Goal: Task Accomplishment & Management: Use online tool/utility

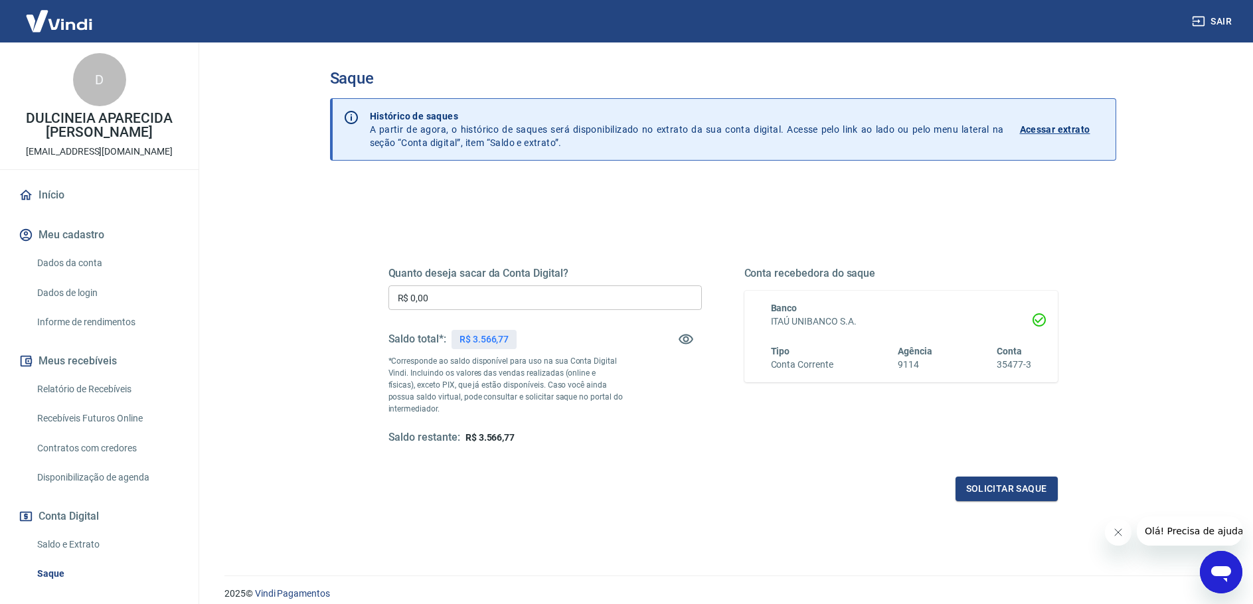
drag, startPoint x: 410, startPoint y: 294, endPoint x: 473, endPoint y: 296, distance: 63.1
click at [473, 296] on input "R$ 0,00" at bounding box center [544, 297] width 313 height 25
type input "R$ 3.566,77"
click at [1015, 492] on button "Solicitar saque" at bounding box center [1006, 489] width 102 height 25
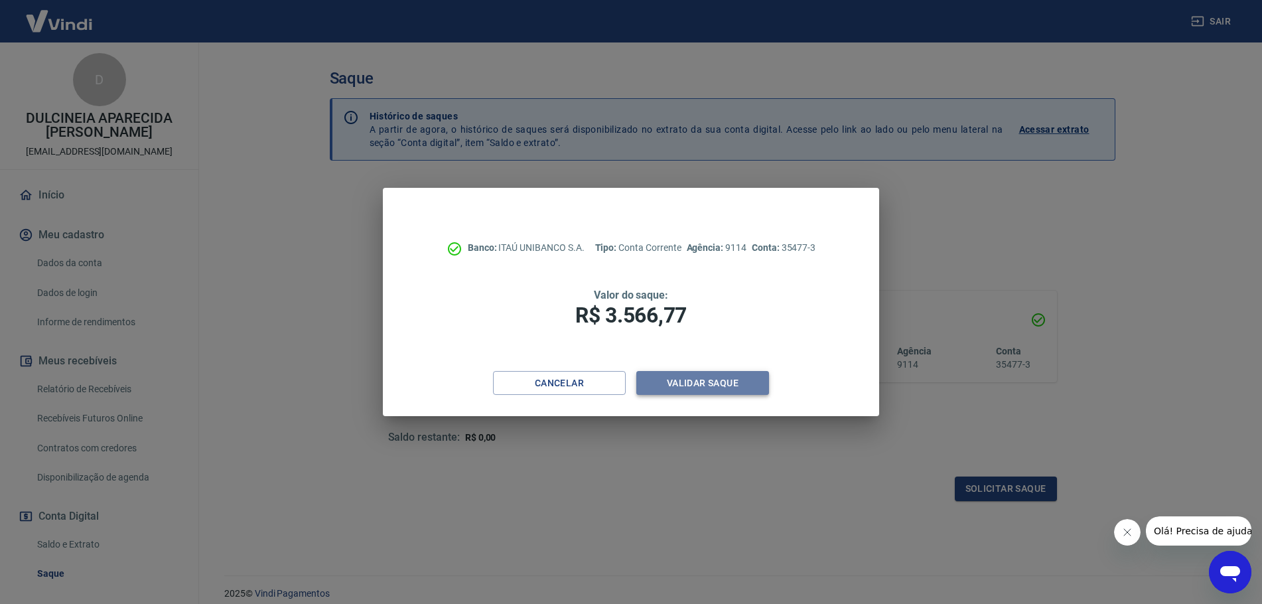
click at [737, 379] on button "Validar saque" at bounding box center [703, 383] width 133 height 25
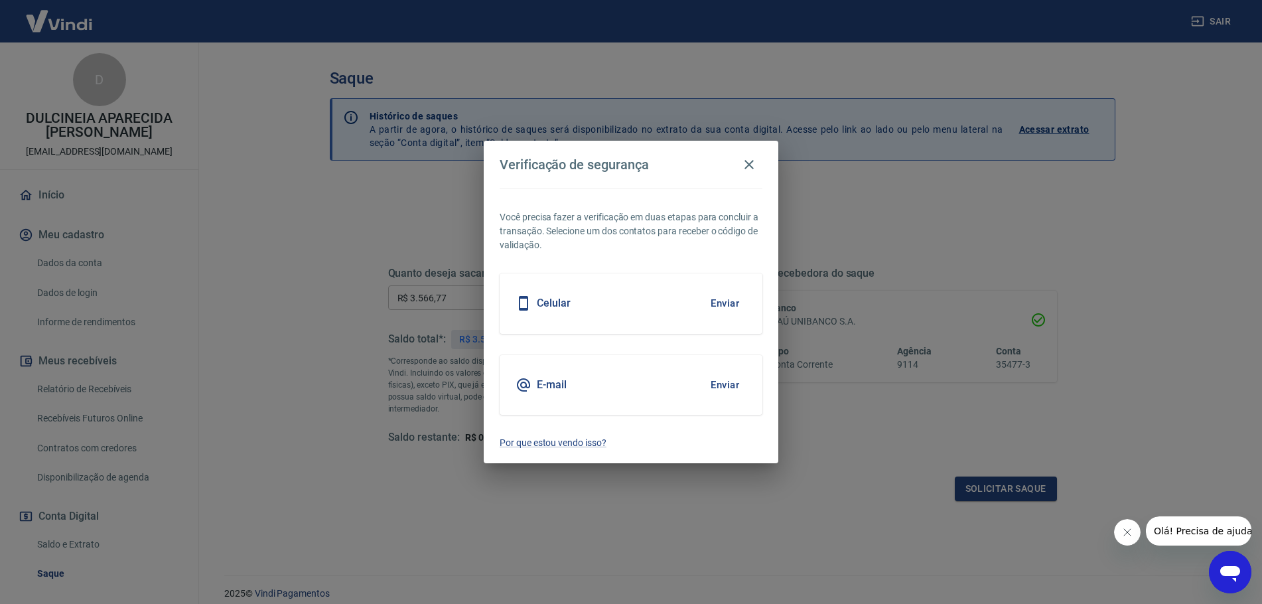
click at [714, 308] on button "Enviar" at bounding box center [725, 303] width 43 height 28
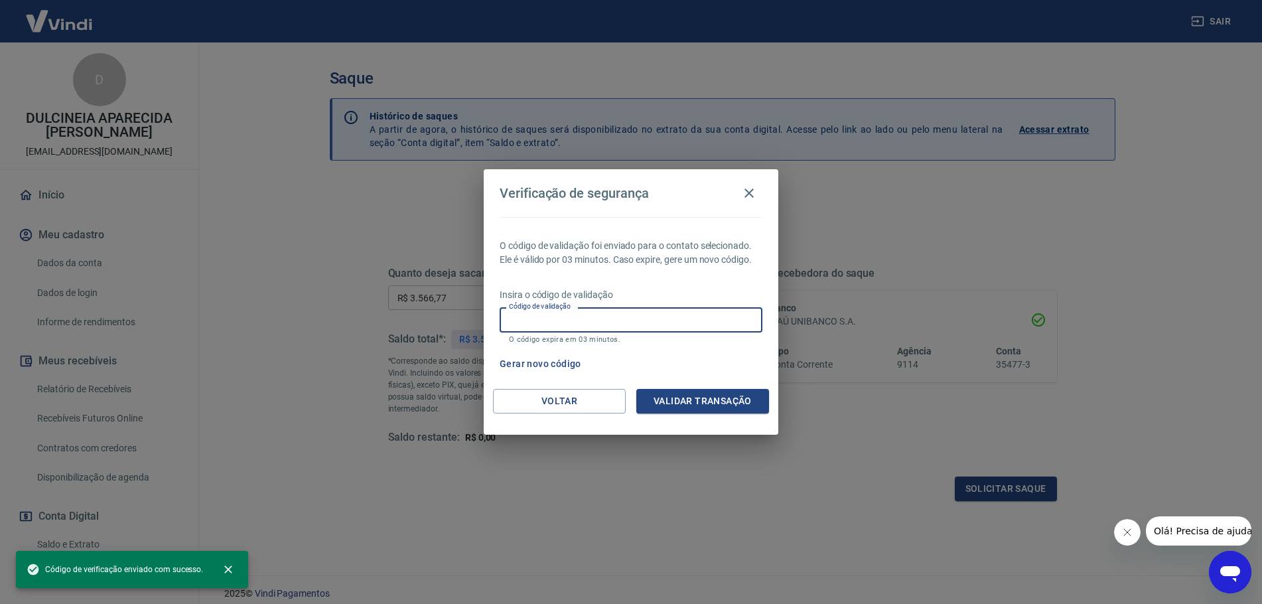
click at [552, 322] on input "Código de validação" at bounding box center [631, 319] width 263 height 25
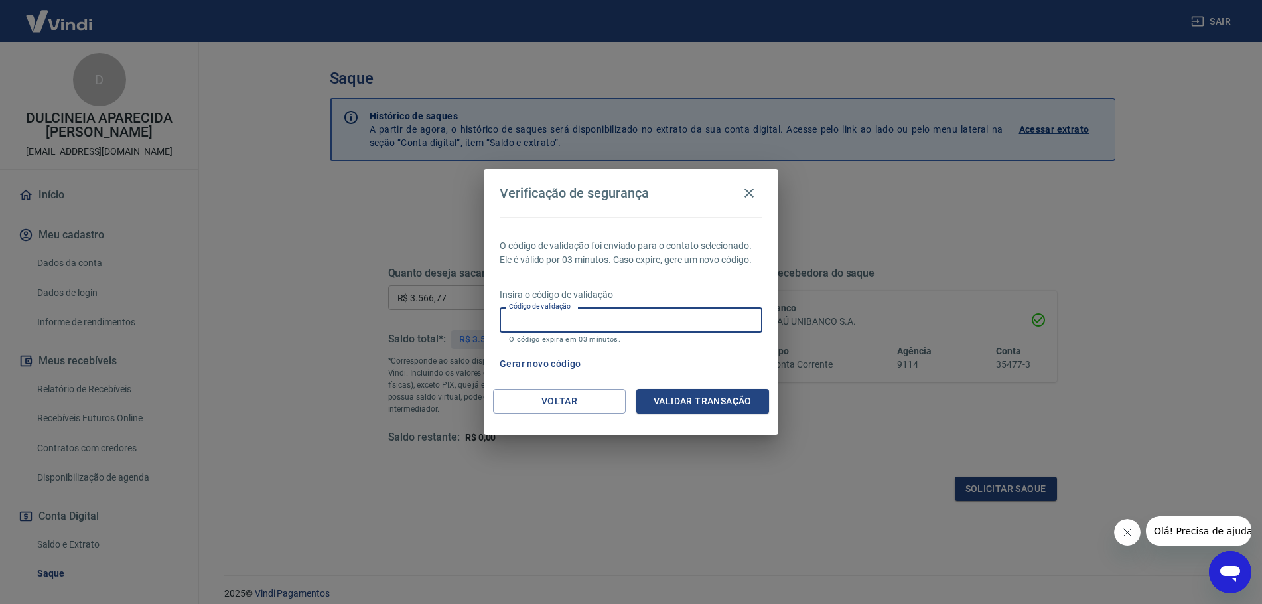
click at [552, 322] on input "Código de validação" at bounding box center [631, 319] width 263 height 25
click at [674, 265] on p "O código de validação foi enviado para o contato selecionado. Ele é válido por …" at bounding box center [631, 253] width 263 height 28
click at [588, 317] on input "Código de validação" at bounding box center [631, 319] width 263 height 25
click at [717, 401] on button "Validar transação" at bounding box center [703, 401] width 133 height 25
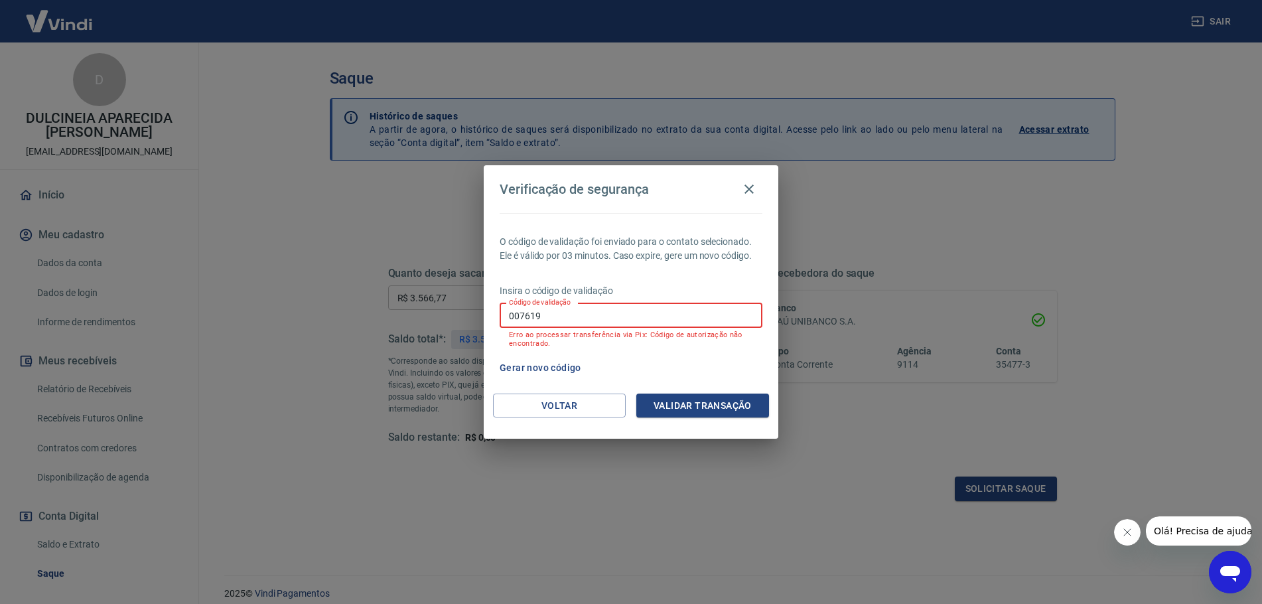
drag, startPoint x: 603, startPoint y: 305, endPoint x: 510, endPoint y: 317, distance: 94.4
click at [515, 317] on input "007619" at bounding box center [631, 315] width 263 height 25
type input "0"
click at [629, 313] on input "Código de validação" at bounding box center [631, 315] width 263 height 25
drag, startPoint x: 522, startPoint y: 350, endPoint x: 566, endPoint y: 363, distance: 45.8
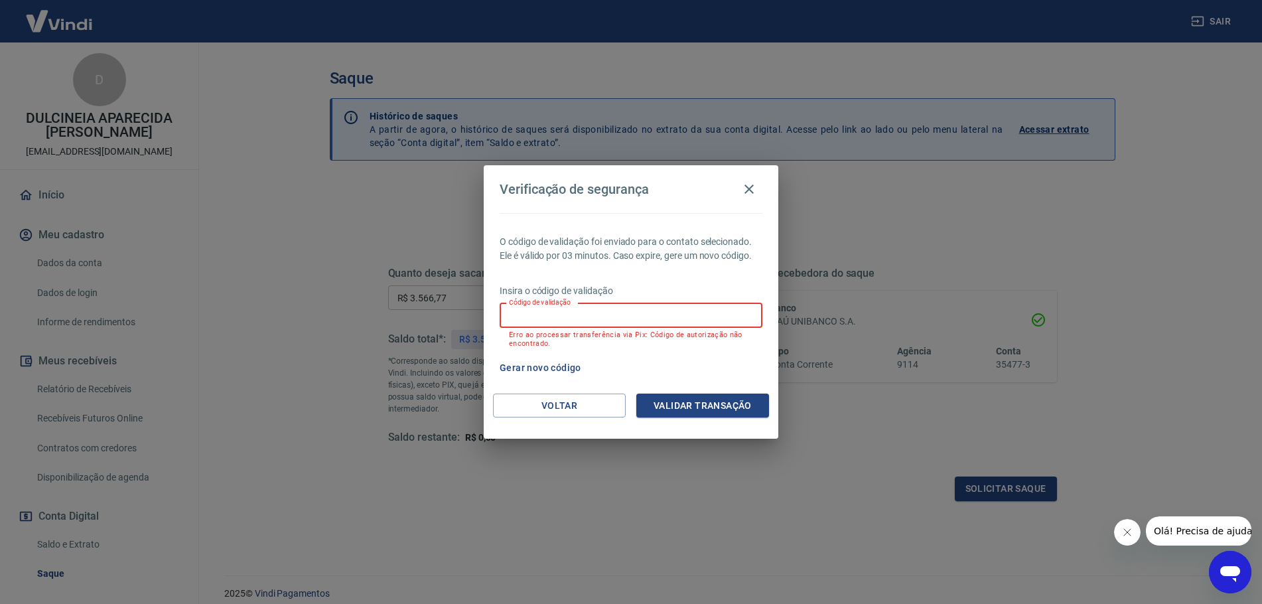
click at [522, 350] on div "Insira o código de validação Código de validação Código de validação Erro ao pr…" at bounding box center [631, 317] width 263 height 66
click at [566, 363] on button "Gerar novo código" at bounding box center [541, 368] width 92 height 25
click at [707, 410] on button "Validar transação" at bounding box center [703, 406] width 133 height 25
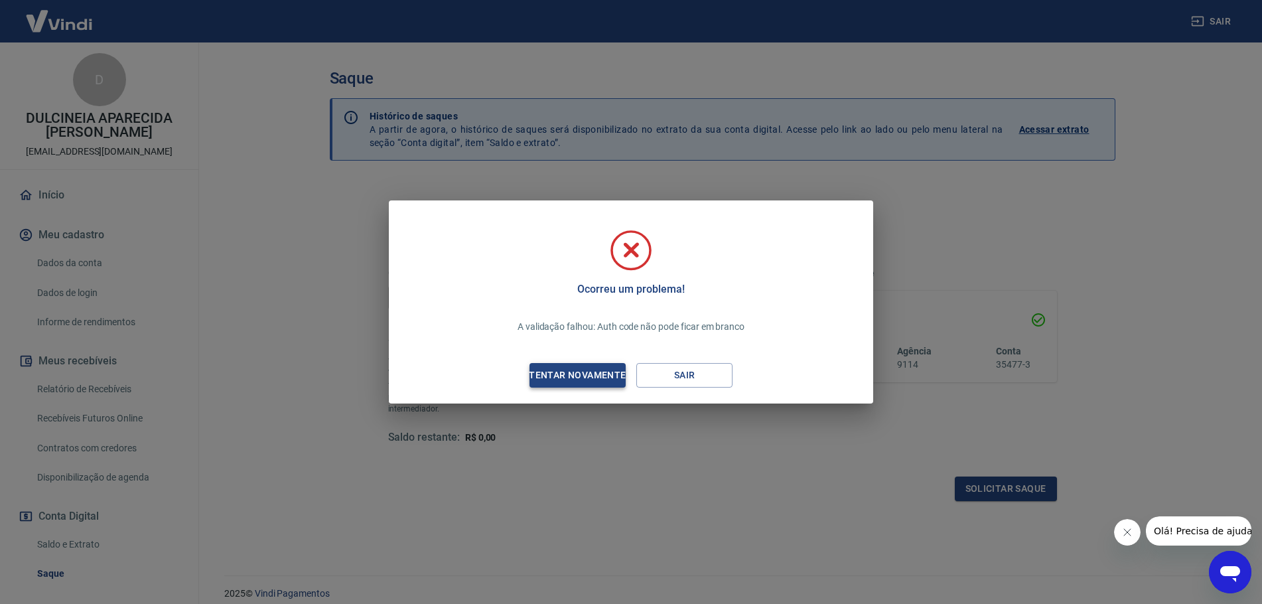
click at [613, 384] on button "Tentar novamente" at bounding box center [578, 375] width 96 height 25
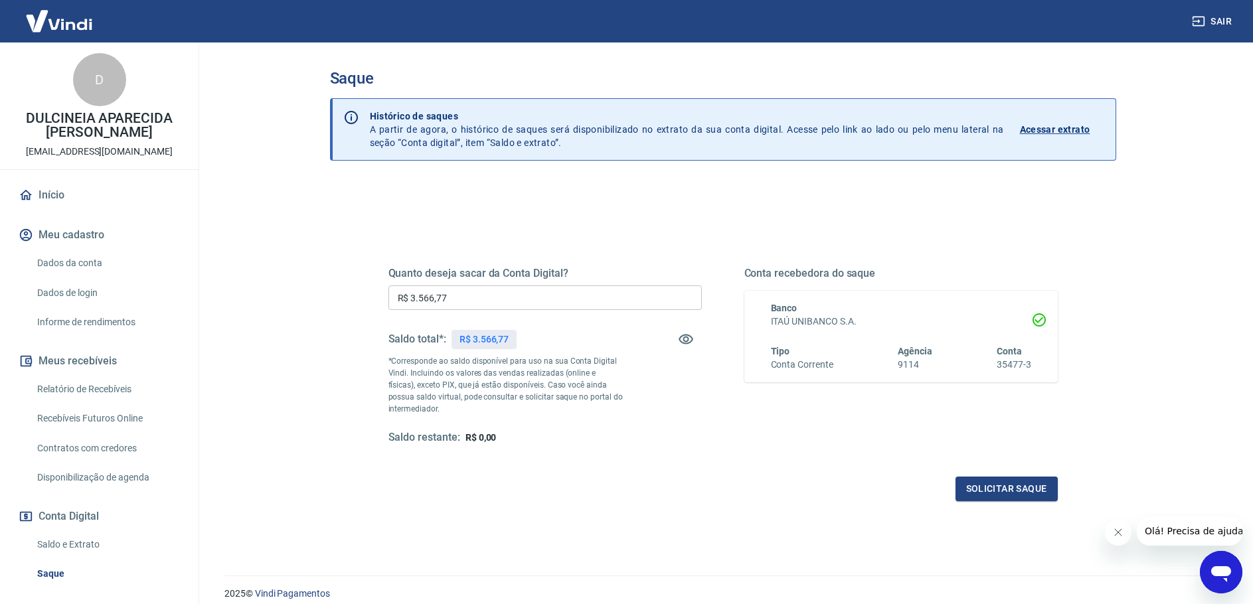
click at [704, 447] on div "Quanto deseja sacar da Conta Digital? R$ 3.566,77 ​ Saldo total*: R$ 3.566,77 *…" at bounding box center [722, 368] width 669 height 266
click at [996, 486] on button "Solicitar saque" at bounding box center [1006, 489] width 102 height 25
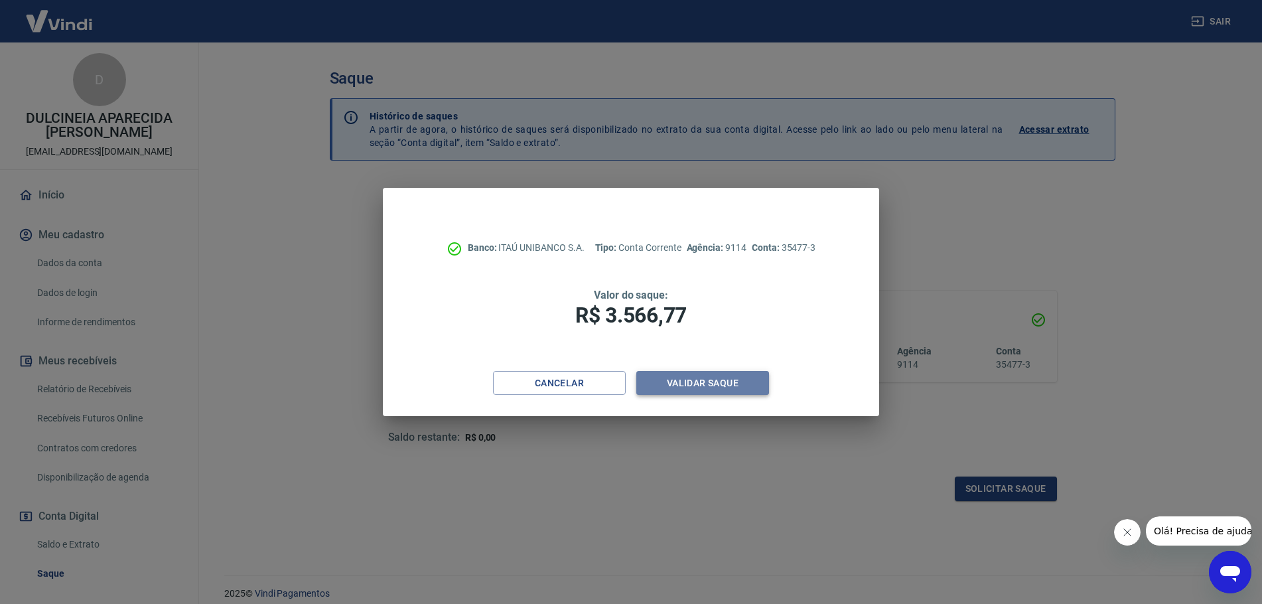
click at [737, 376] on button "Validar saque" at bounding box center [703, 383] width 133 height 25
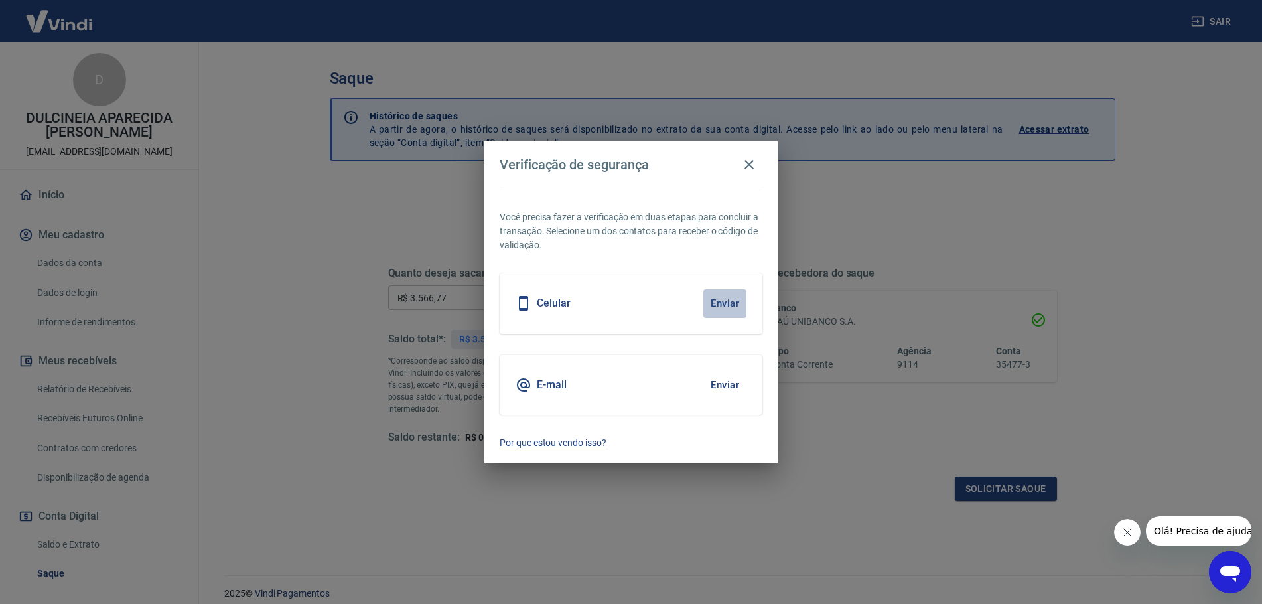
click at [724, 305] on button "Enviar" at bounding box center [725, 303] width 43 height 28
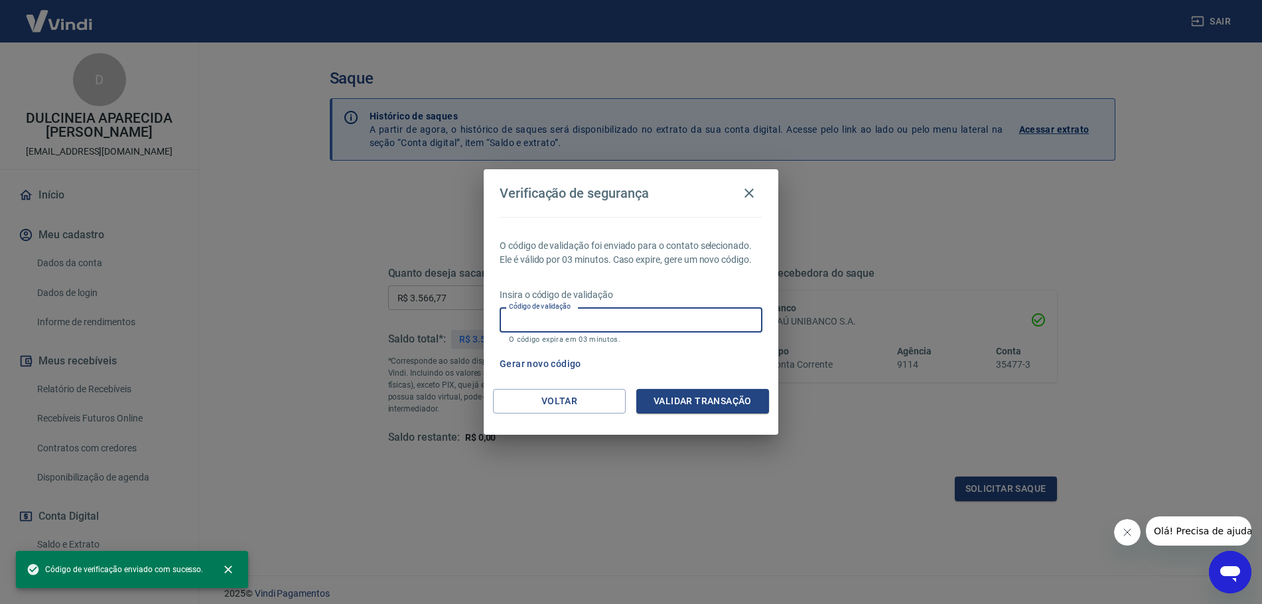
click at [611, 328] on input "Código de validação" at bounding box center [631, 319] width 263 height 25
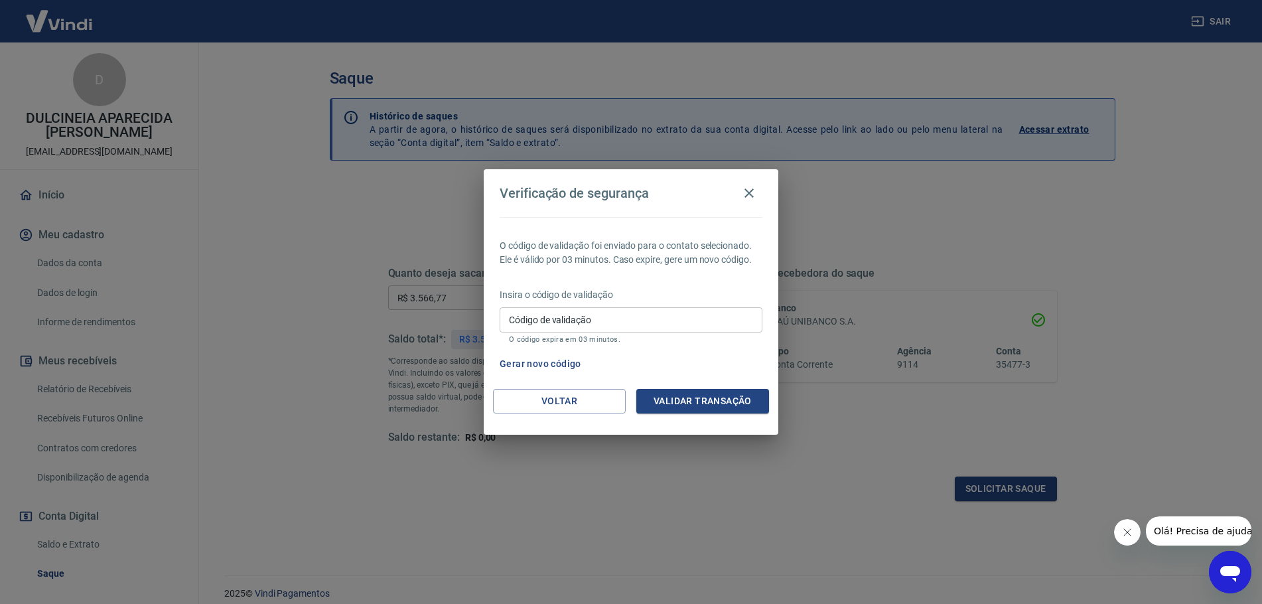
click at [698, 271] on div "O código de validação foi enviado para o contato selecionado. Ele é válido por …" at bounding box center [631, 303] width 295 height 172
click at [588, 389] on button "Voltar" at bounding box center [559, 401] width 133 height 25
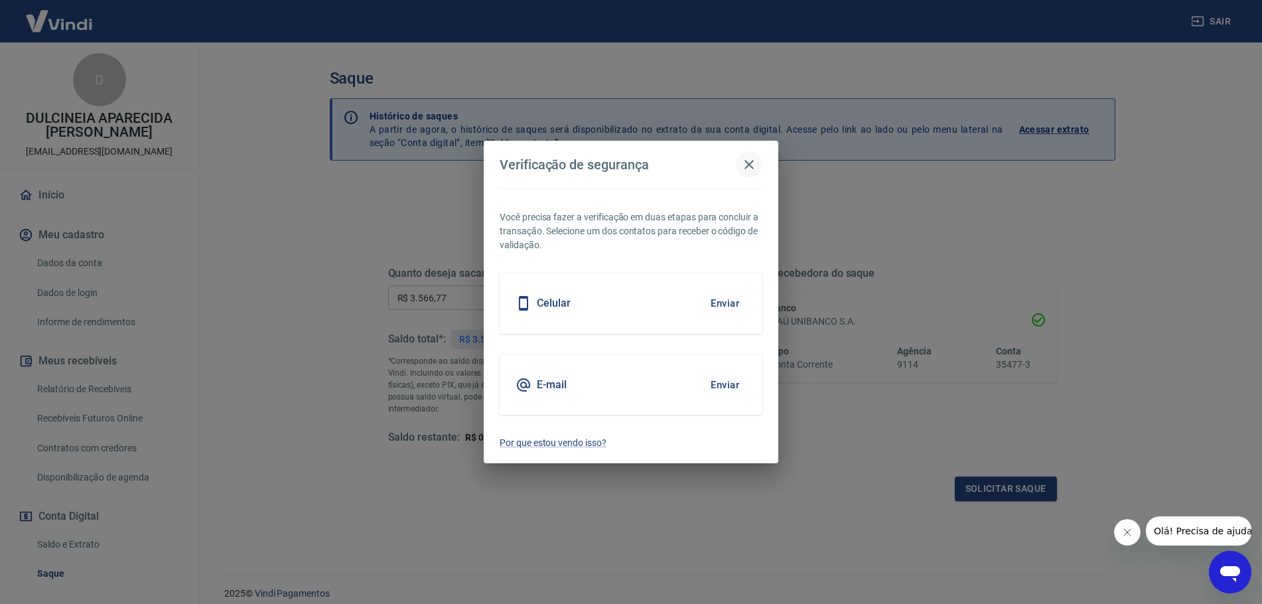
click at [748, 163] on icon "button" at bounding box center [749, 164] width 9 height 9
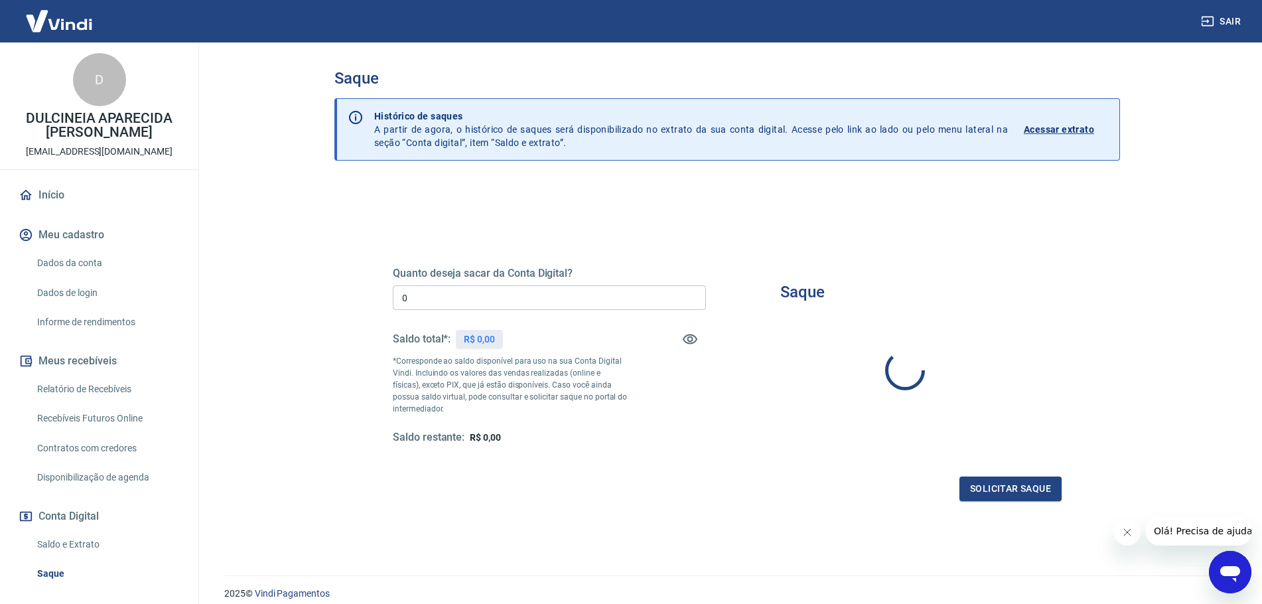
type input "R$ 0,00"
